Goal: Information Seeking & Learning: Learn about a topic

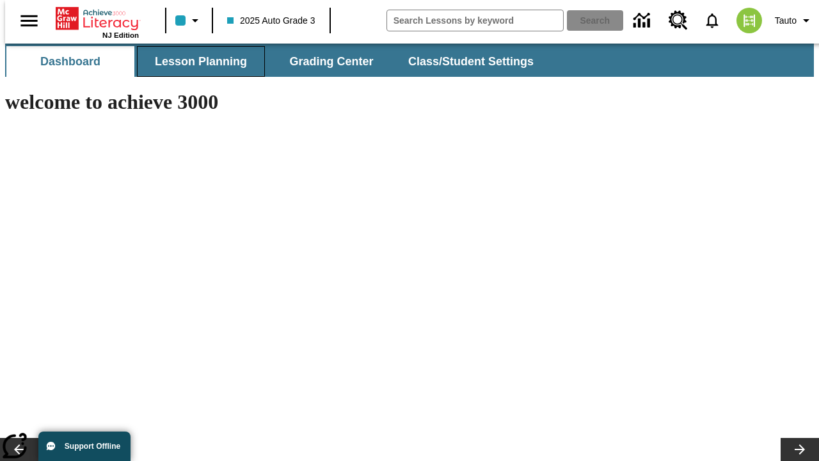
click at [196, 61] on span "Lesson Planning" at bounding box center [201, 61] width 92 height 15
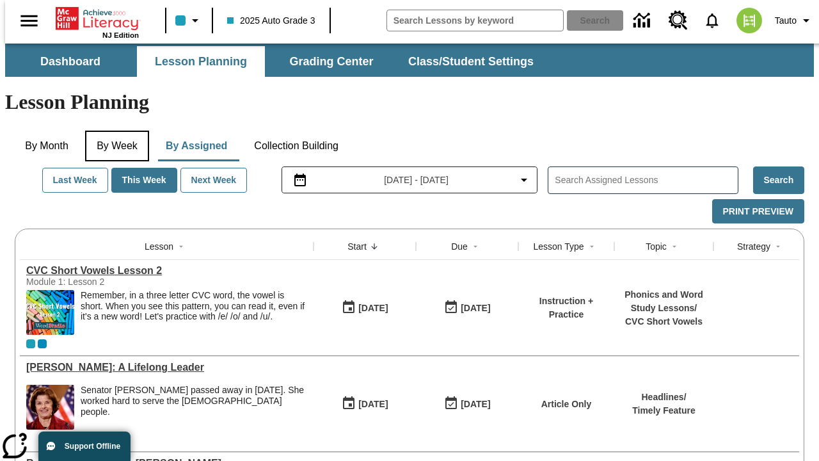
click at [115, 131] on button "By Week" at bounding box center [117, 146] width 64 height 31
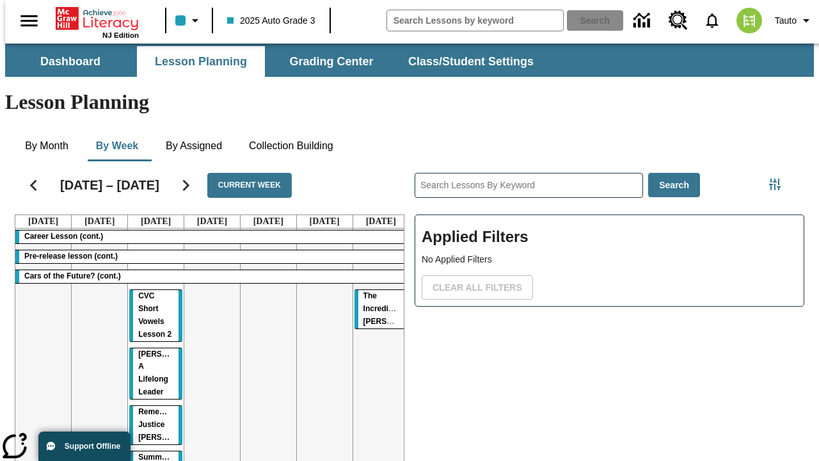
click at [376, 318] on tr "Career Lesson (cont.) Pre-release lesson (cont.) Cars of the Future? (cont.) CV…" at bounding box center [212, 366] width 394 height 276
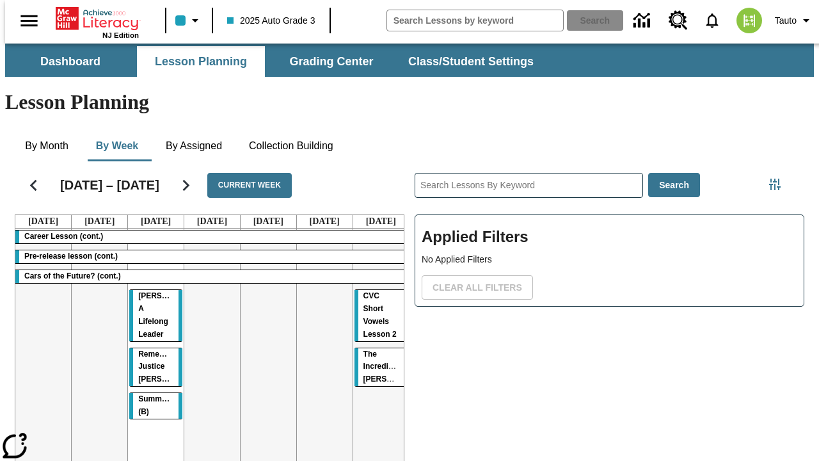
click at [365, 291] on span "CVC Short Vowels Lesson 2" at bounding box center [379, 314] width 33 height 47
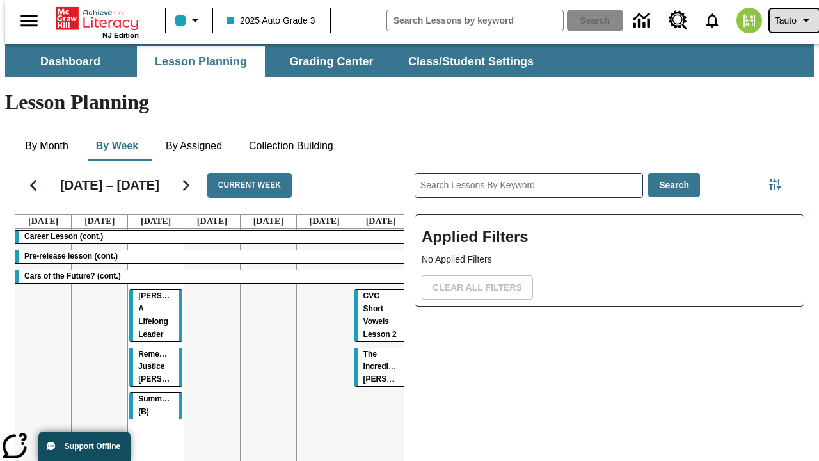
click at [788, 20] on span "Tauto" at bounding box center [786, 20] width 22 height 13
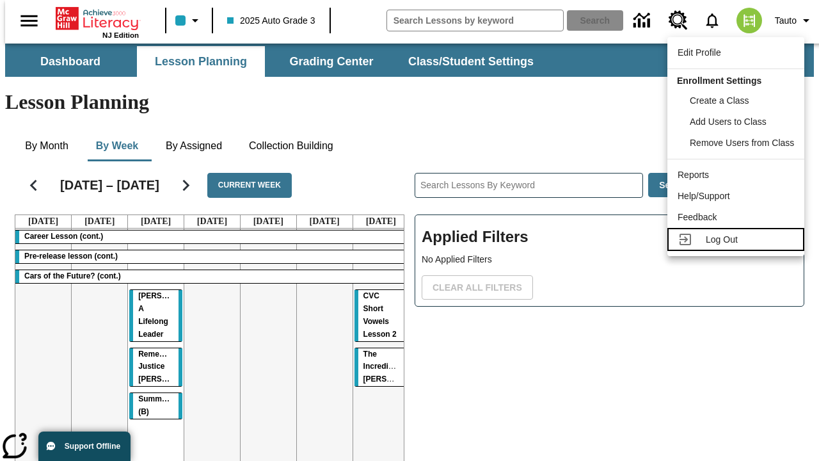
click at [738, 239] on span "Log Out" at bounding box center [722, 239] width 32 height 10
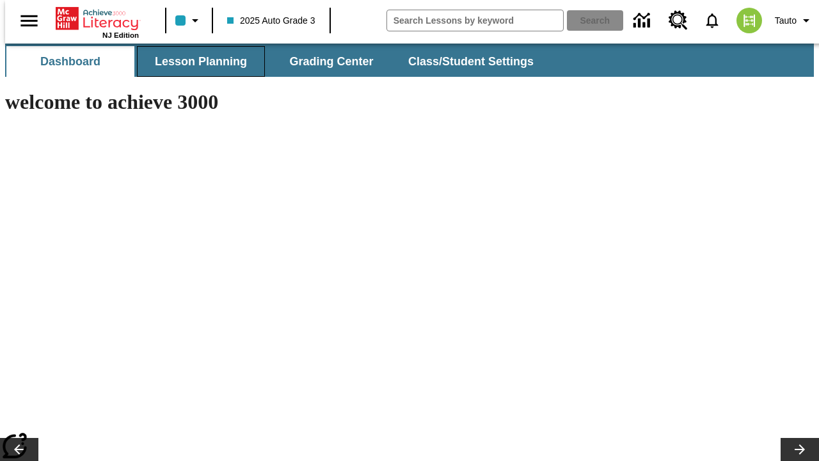
click at [196, 61] on span "Lesson Planning" at bounding box center [201, 61] width 92 height 15
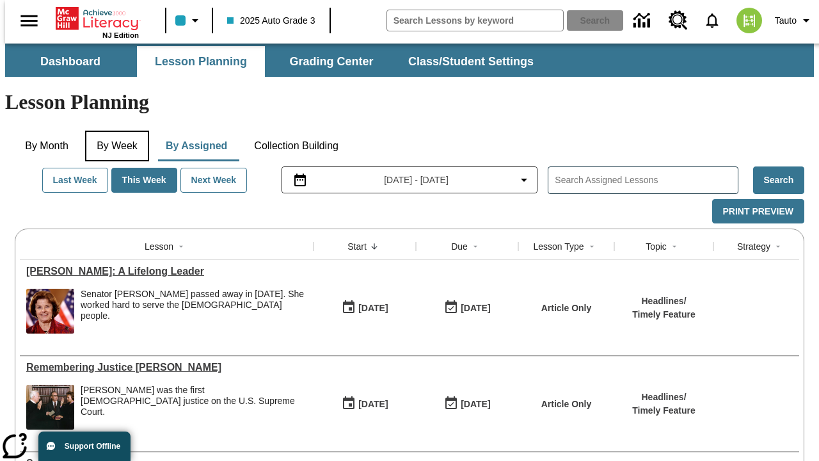
click at [115, 131] on button "By Week" at bounding box center [117, 146] width 64 height 31
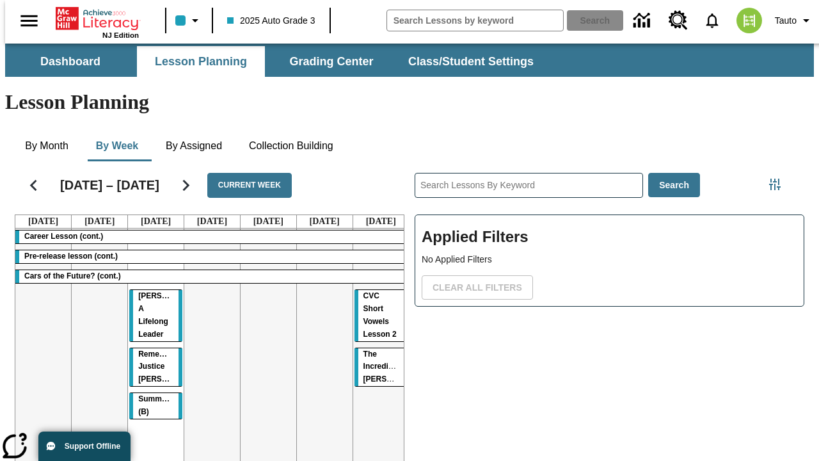
drag, startPoint x: 365, startPoint y: 248, endPoint x: 150, endPoint y: 318, distance: 226.2
click at [150, 318] on tr "Career Lesson (cont.) Pre-release lesson (cont.) Cars of the Future? (cont.) Di…" at bounding box center [212, 366] width 394 height 276
